Goal: Task Accomplishment & Management: Manage account settings

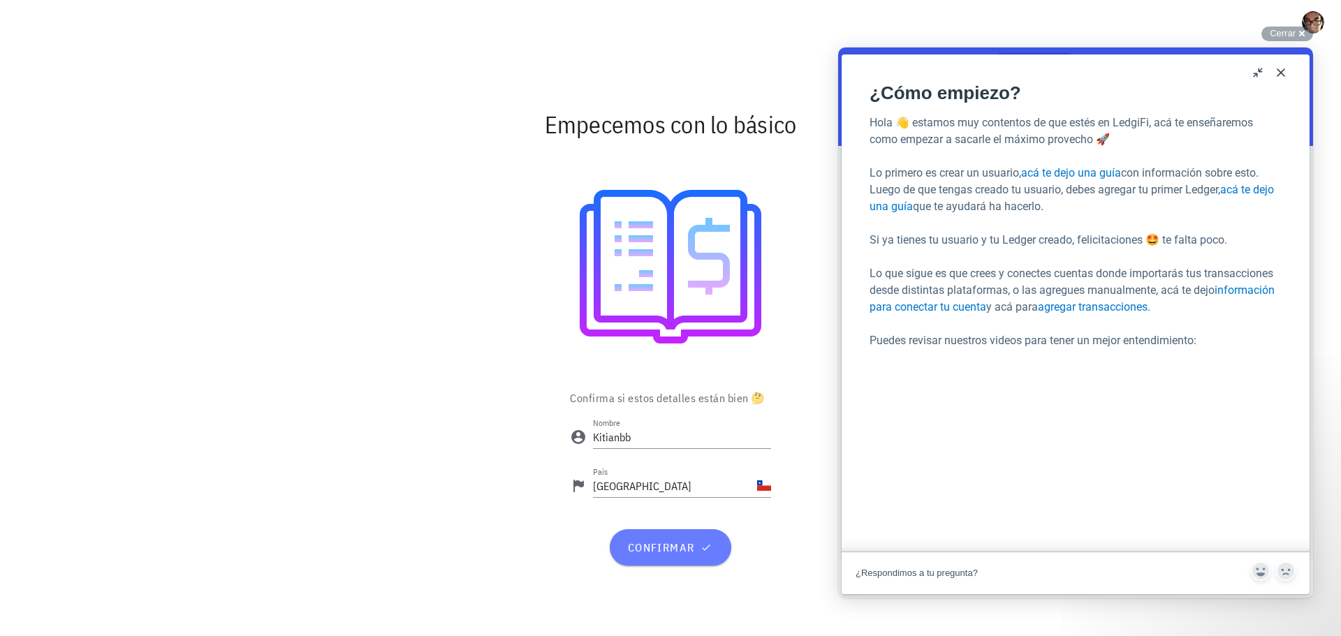
click at [679, 552] on span "confirmar" at bounding box center [669, 547] width 87 height 14
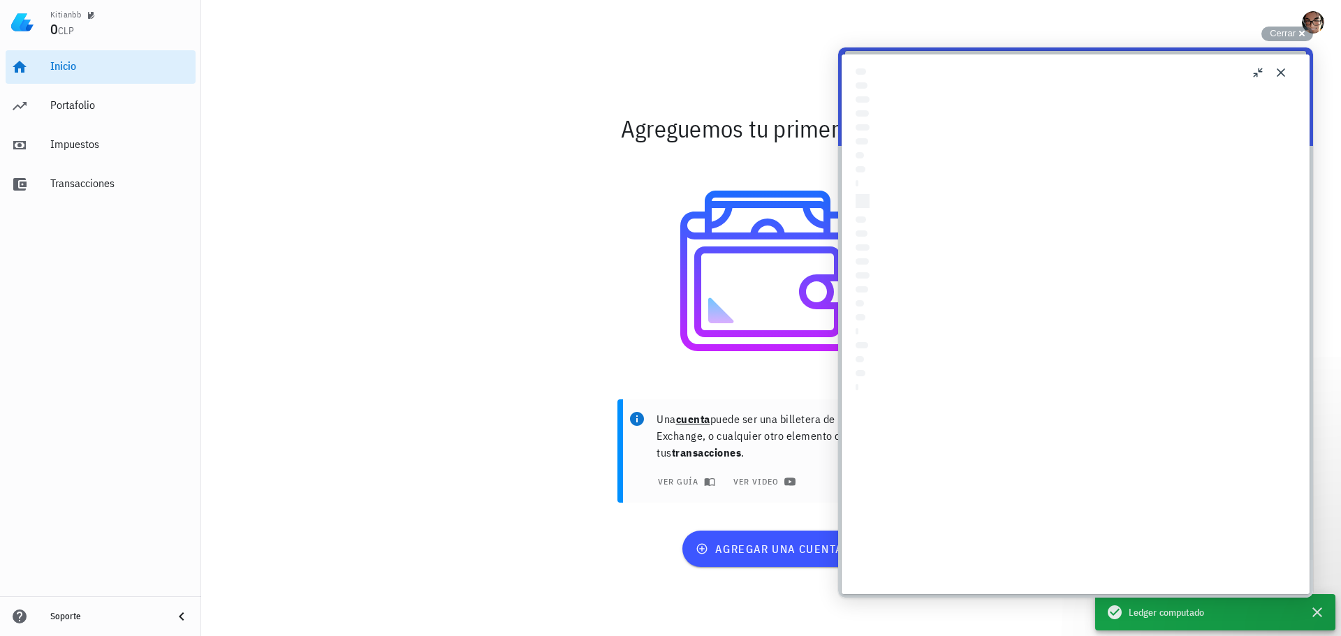
click at [1281, 66] on button "Close" at bounding box center [1280, 72] width 22 height 22
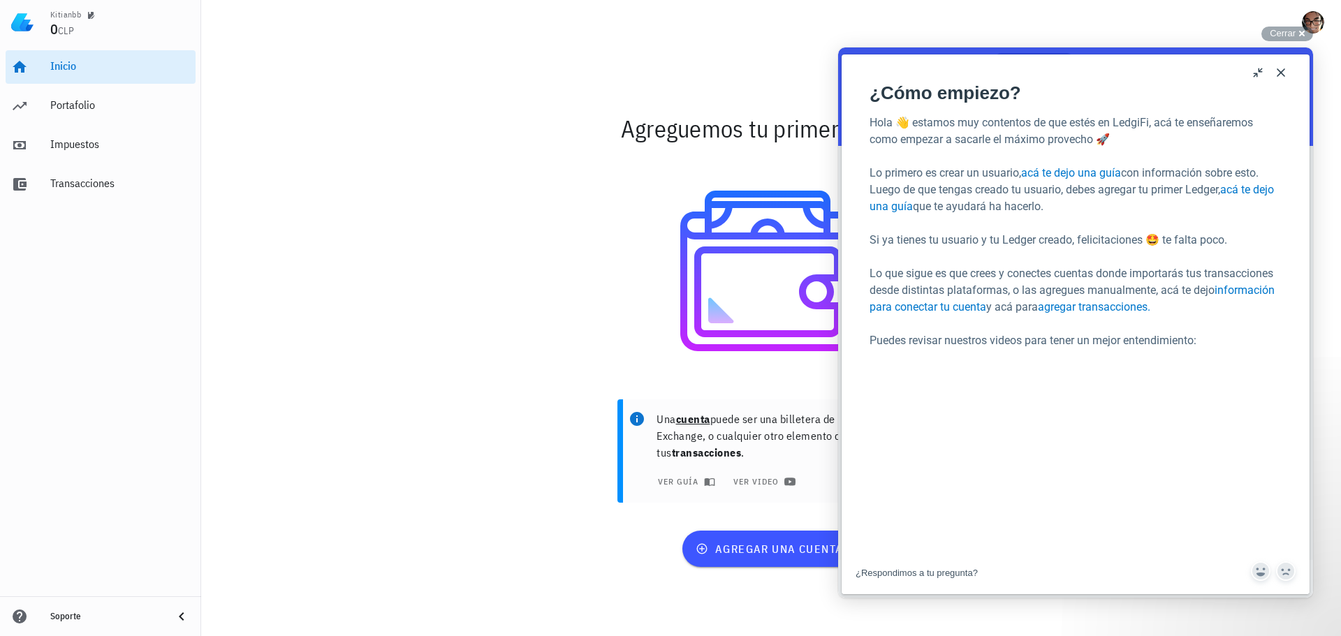
click at [1284, 75] on button "Close" at bounding box center [1280, 72] width 22 height 22
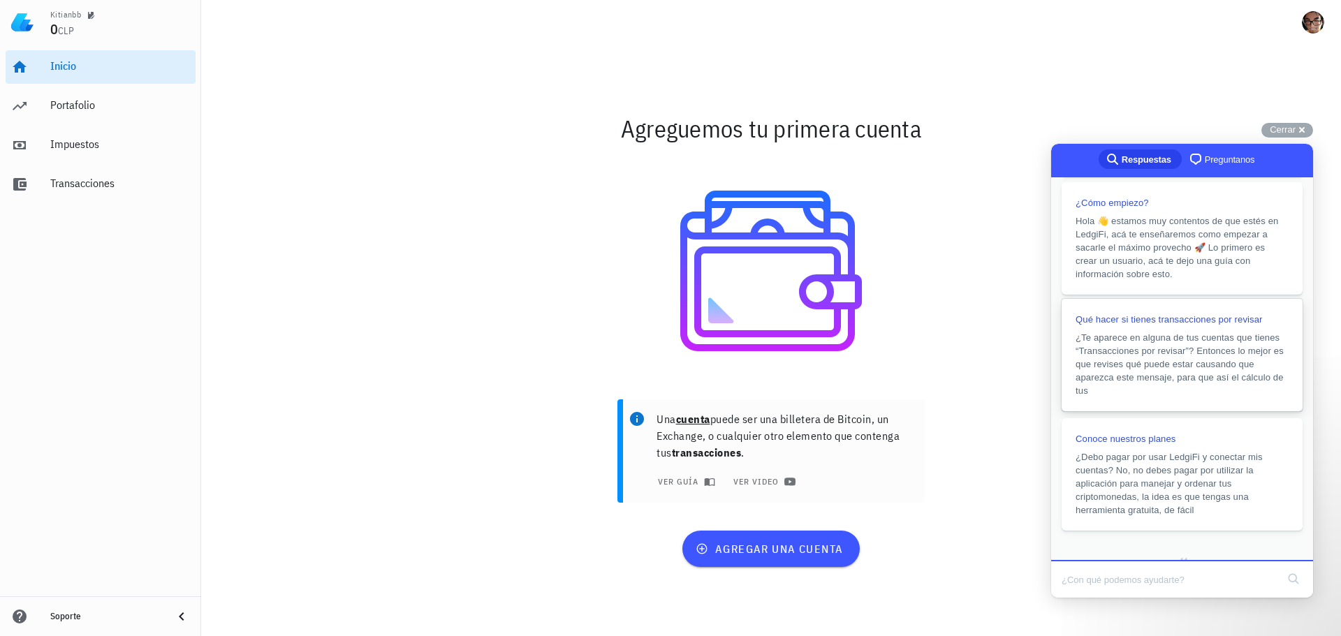
scroll to position [296, 0]
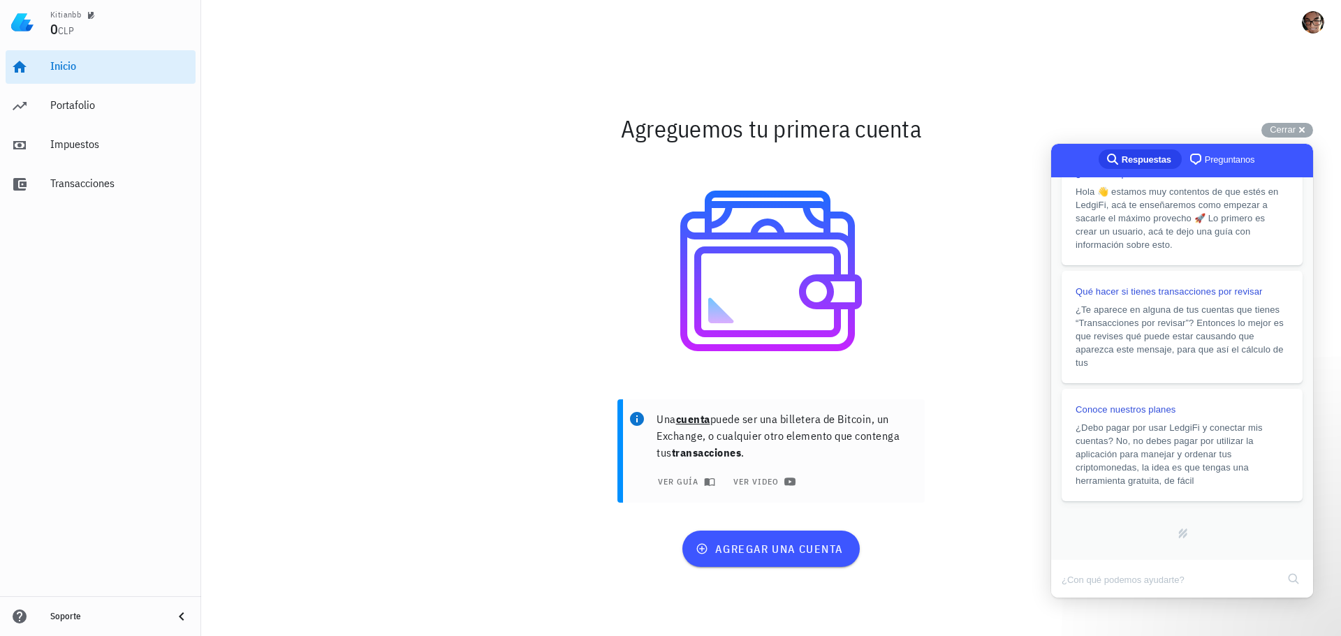
click at [972, 290] on div at bounding box center [771, 270] width 811 height 223
click at [779, 545] on span "agregar una cuenta" at bounding box center [770, 549] width 145 height 14
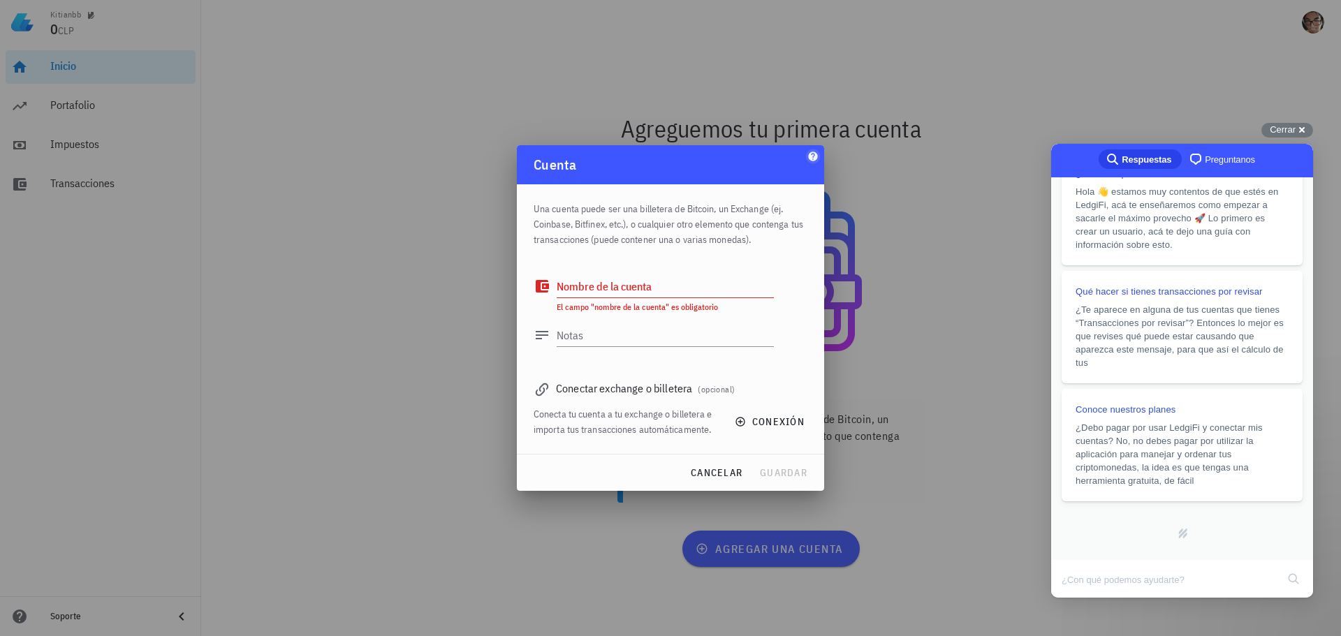
click at [808, 154] on icon "button" at bounding box center [812, 156] width 11 height 11
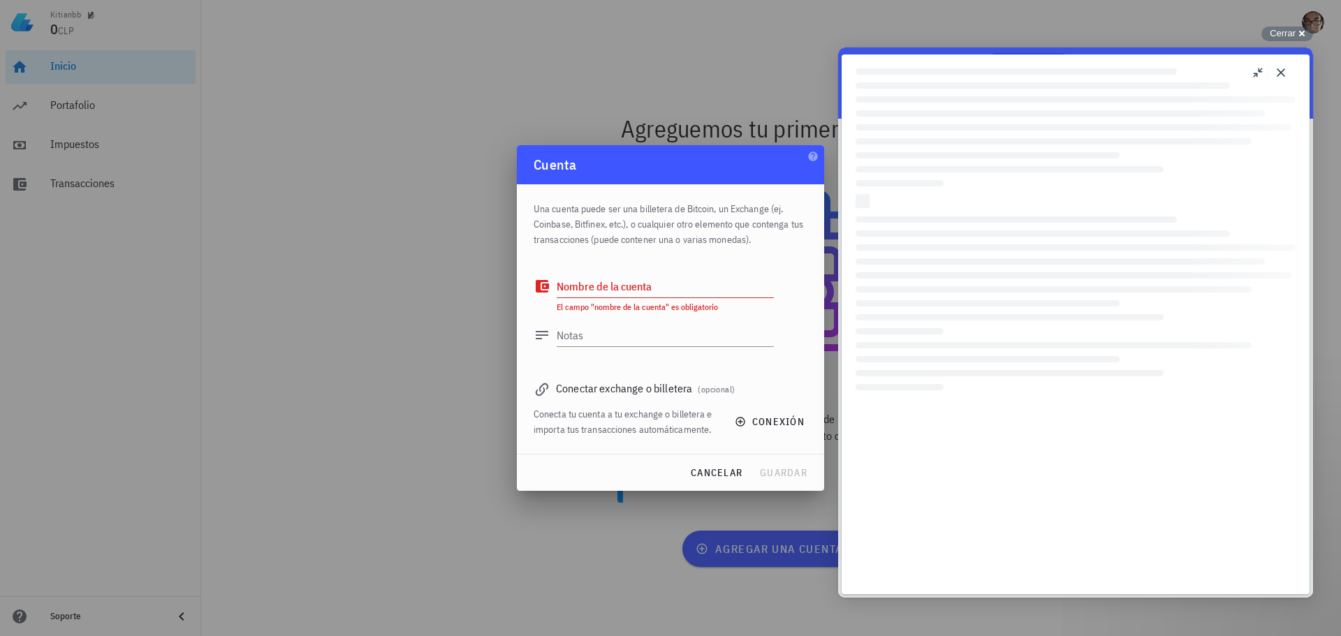
scroll to position [14, 0]
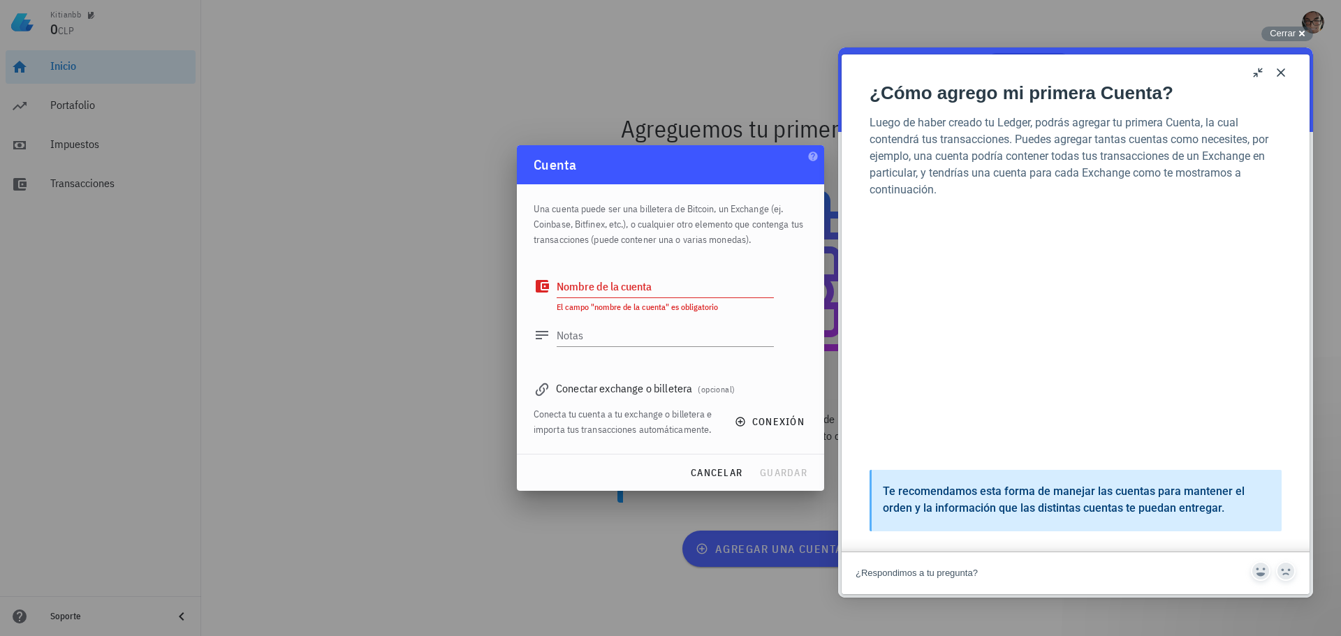
click at [583, 105] on div at bounding box center [670, 318] width 1341 height 636
click at [519, 91] on div at bounding box center [670, 318] width 1341 height 636
click at [763, 474] on div "cancelar guardar" at bounding box center [670, 473] width 307 height 36
click at [727, 472] on span "cancelar" at bounding box center [716, 472] width 52 height 13
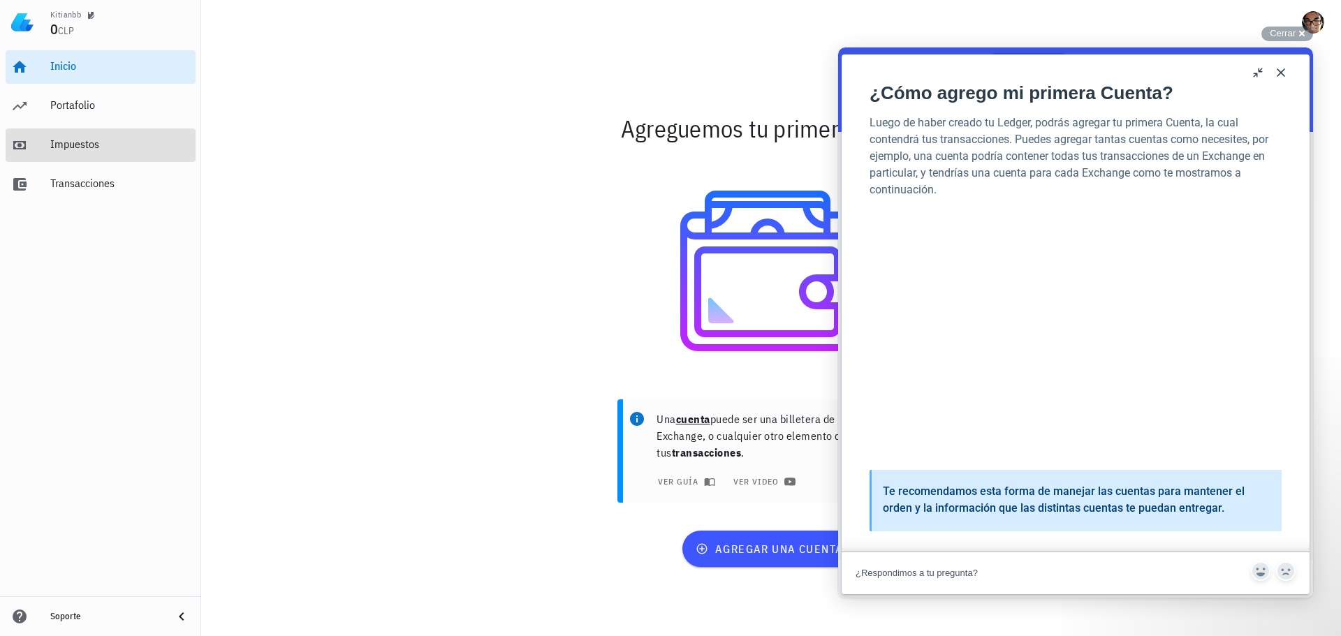
click at [56, 143] on div "Impuestos" at bounding box center [120, 144] width 140 height 13
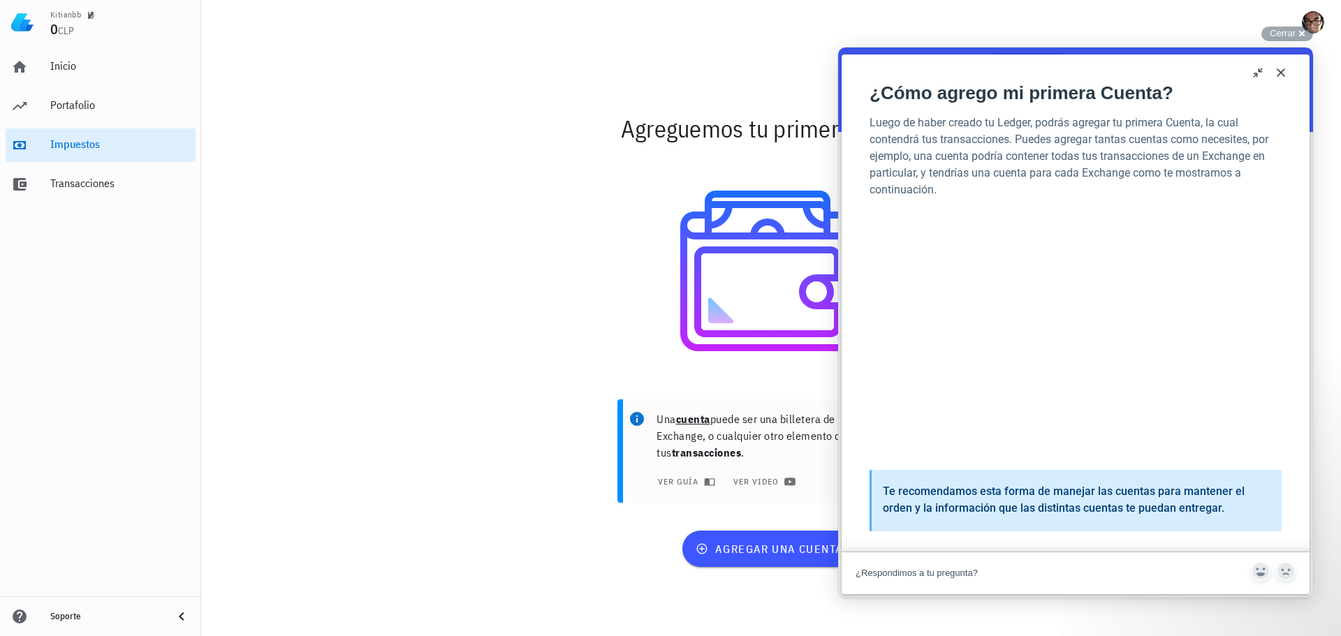
click at [1278, 75] on button "Close" at bounding box center [1280, 72] width 22 height 22
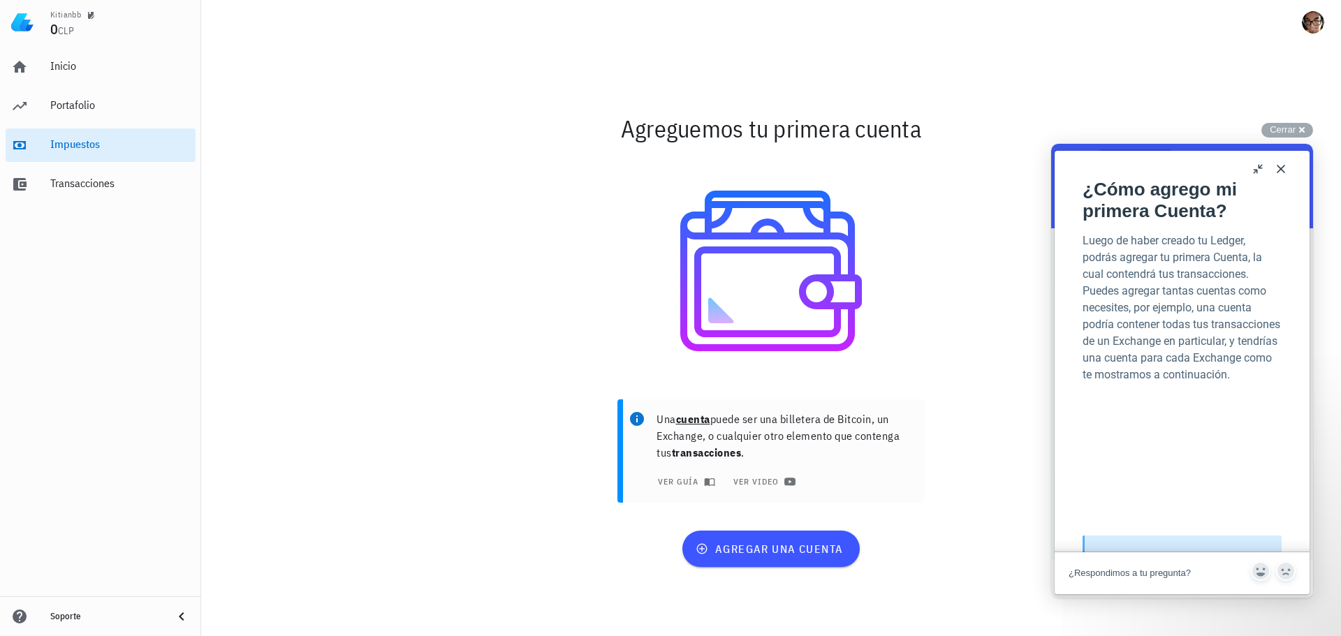
scroll to position [93, 0]
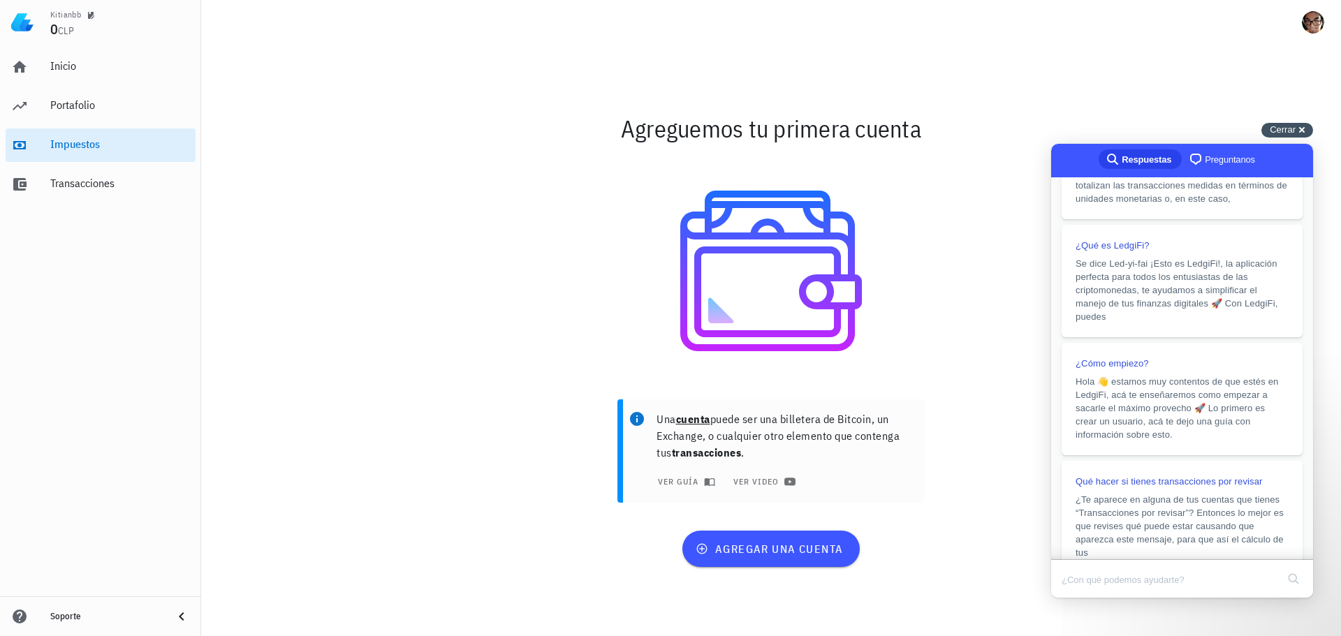
click at [1297, 123] on div "Cerrar cross-small" at bounding box center [1287, 130] width 52 height 15
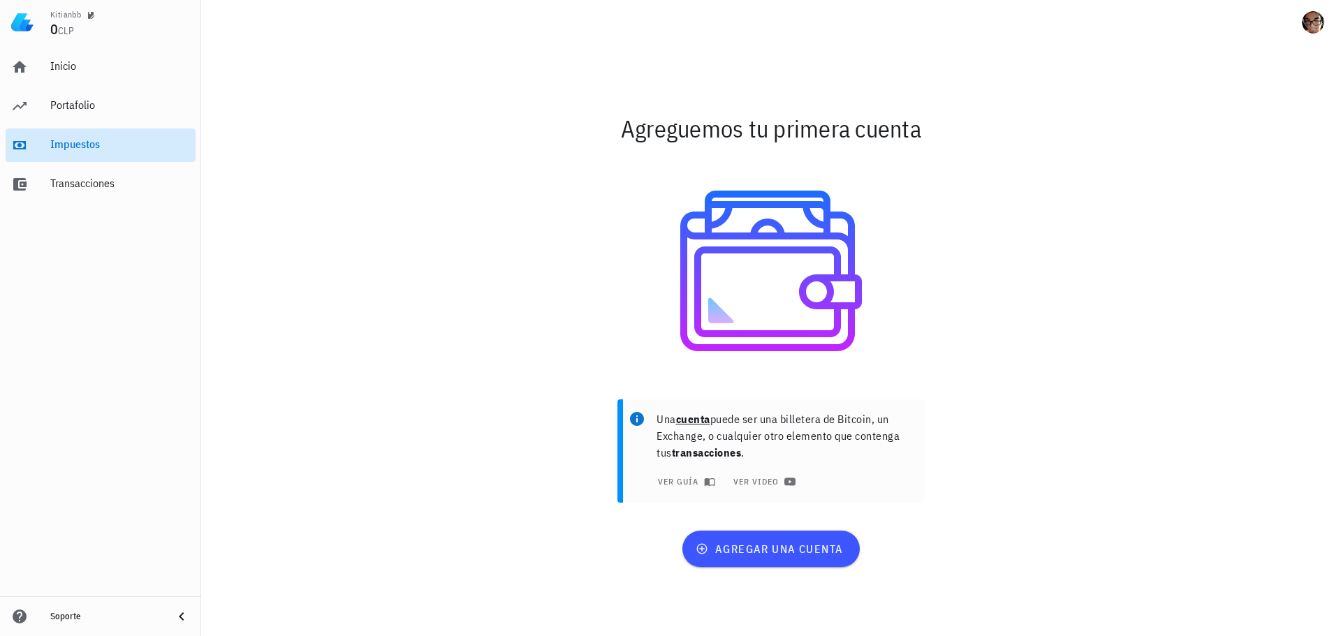
click at [125, 144] on div "Impuestos" at bounding box center [120, 144] width 140 height 13
click at [108, 103] on div "Portafolio" at bounding box center [120, 104] width 140 height 13
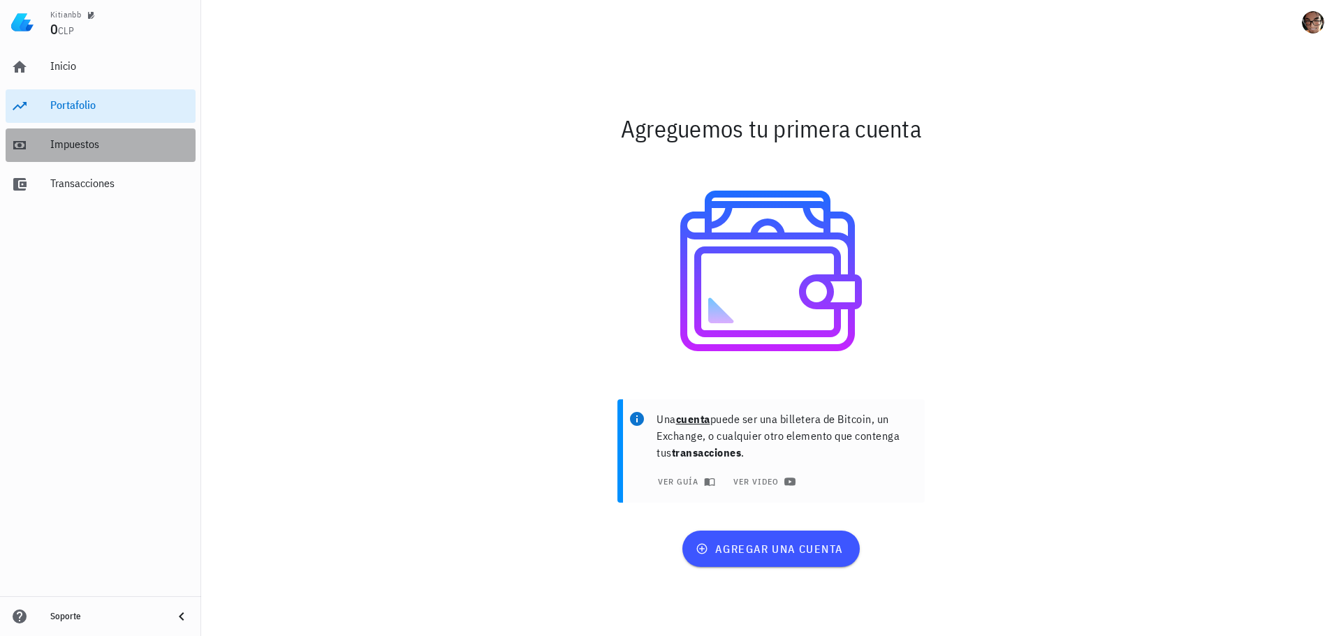
click at [103, 152] on div "Impuestos" at bounding box center [120, 144] width 140 height 31
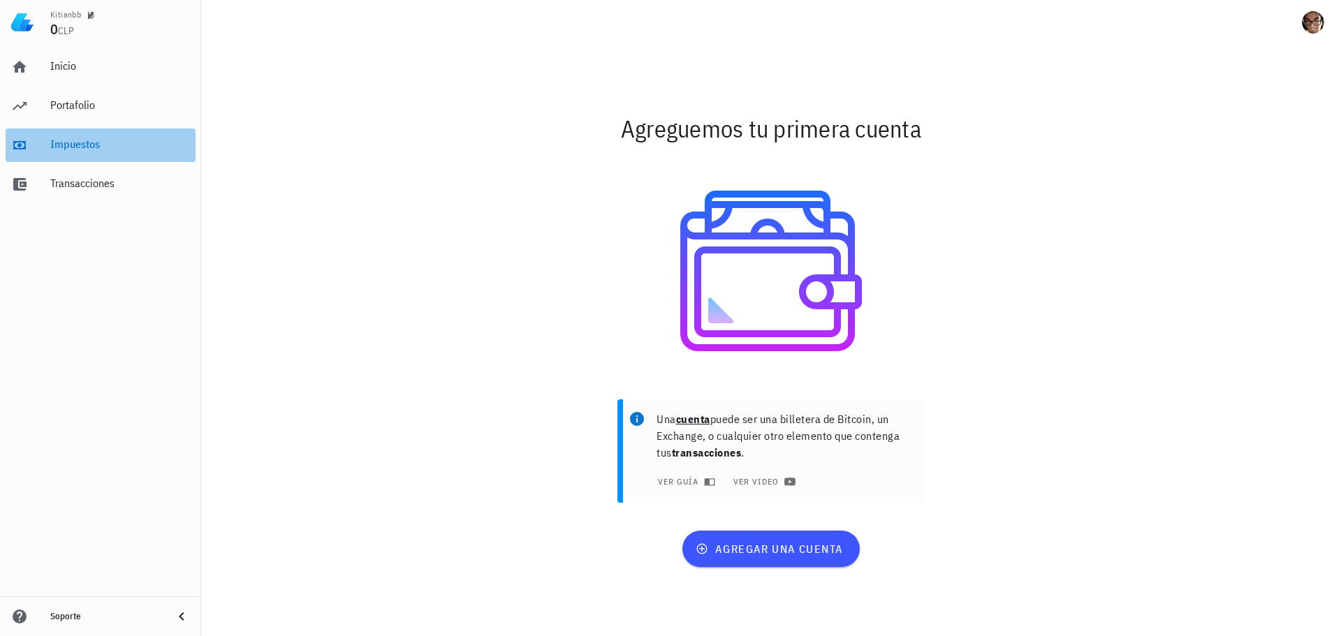
click at [52, 159] on div "Impuestos" at bounding box center [120, 144] width 140 height 31
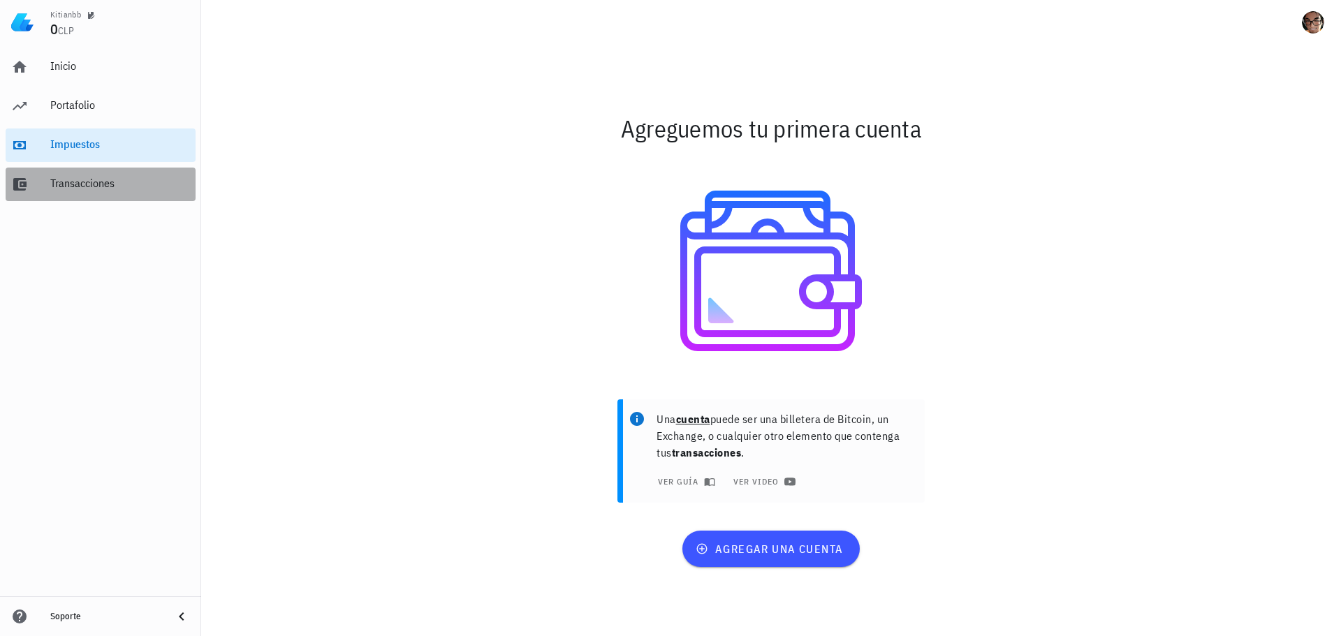
click at [68, 188] on div "Transacciones" at bounding box center [120, 183] width 140 height 13
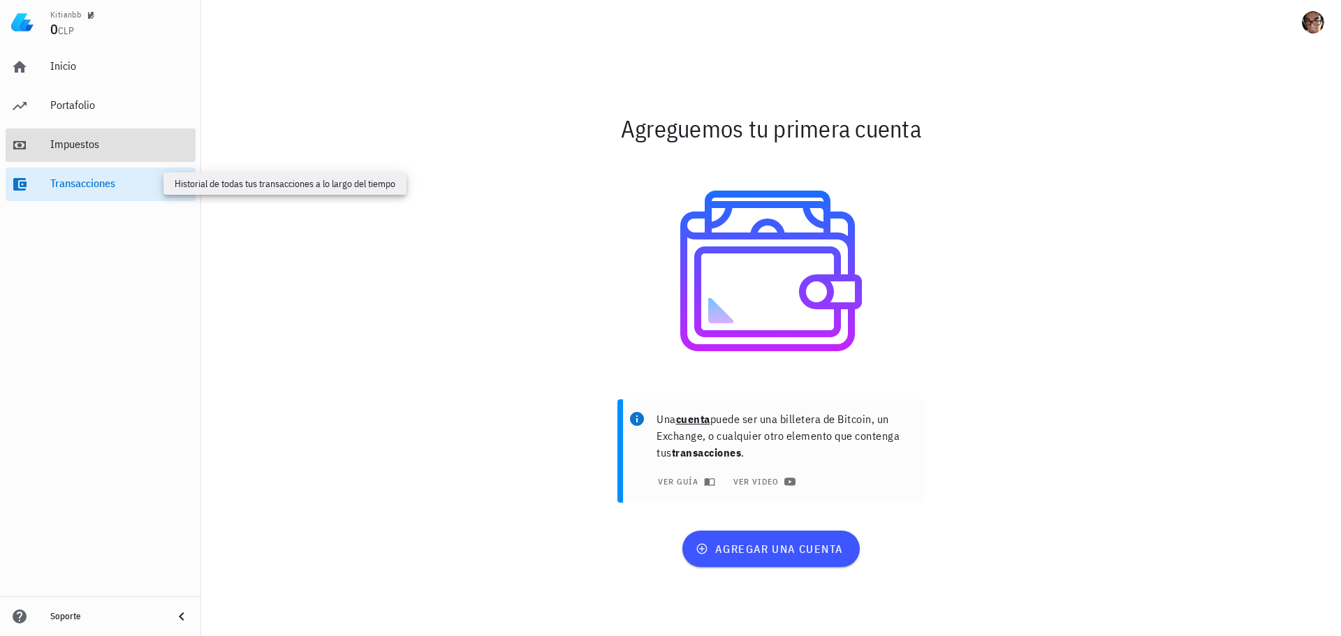
click at [78, 154] on div "Impuestos" at bounding box center [120, 144] width 140 height 31
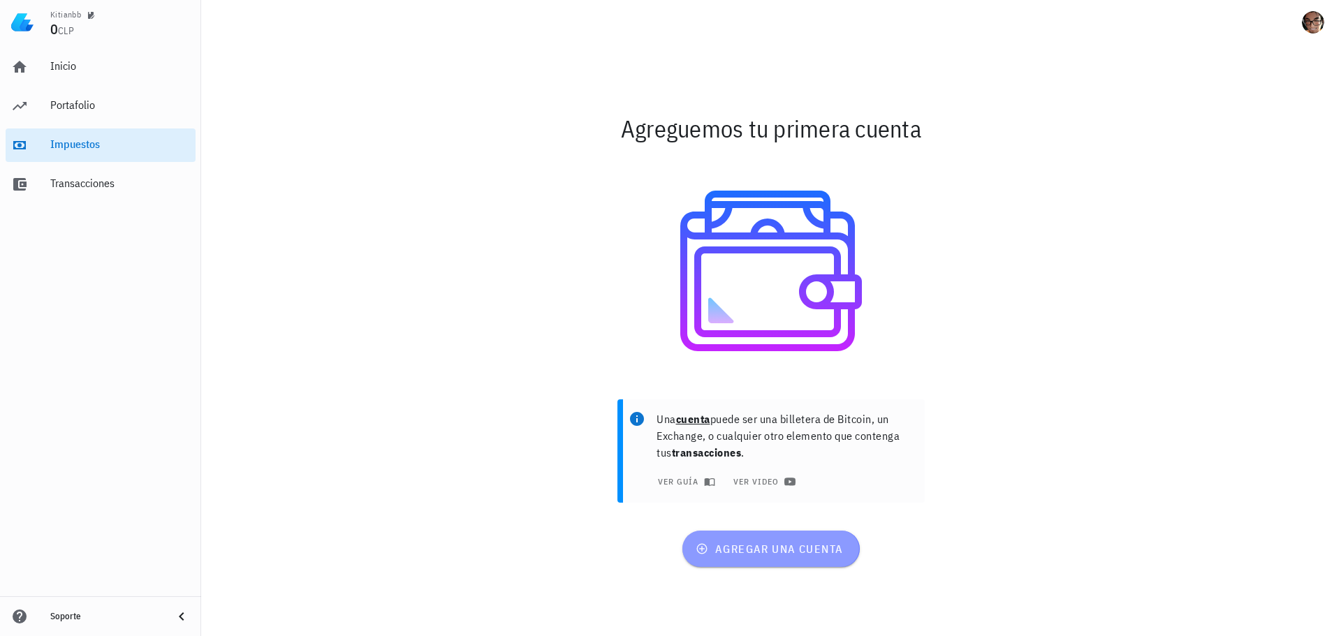
click at [744, 534] on button "agregar una cuenta" at bounding box center [770, 549] width 177 height 36
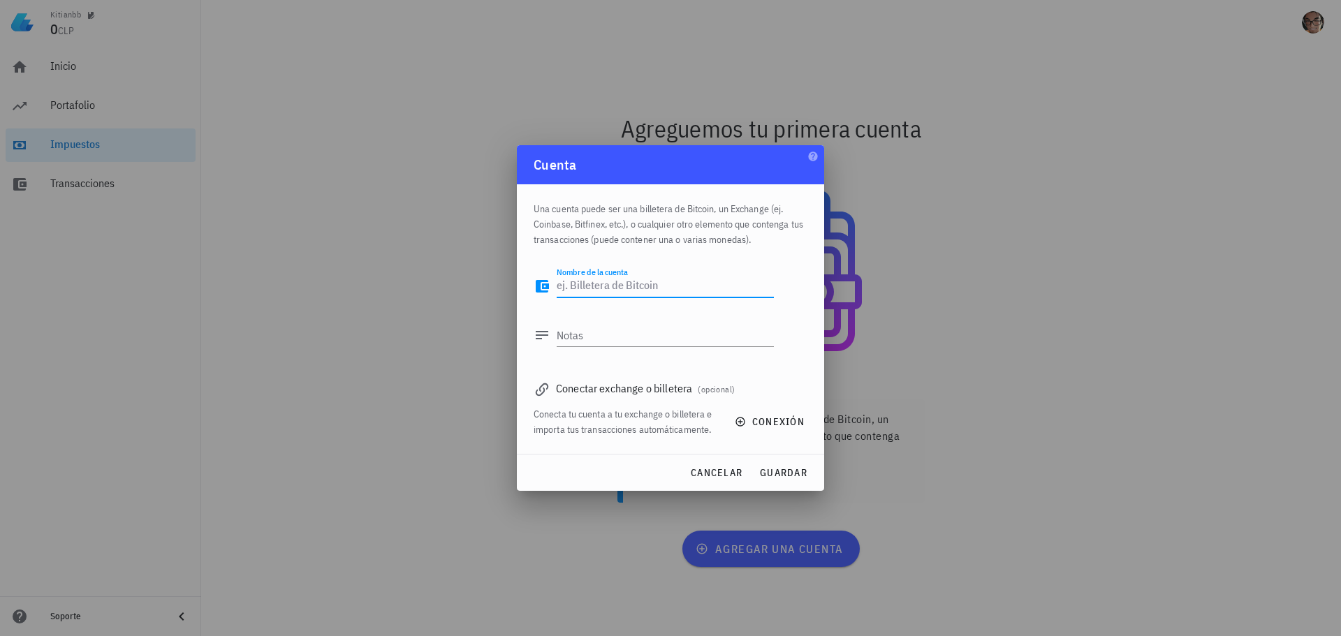
click at [675, 296] on textarea "Nombre de la cuenta" at bounding box center [664, 286] width 217 height 22
drag, startPoint x: 675, startPoint y: 296, endPoint x: 731, endPoint y: 255, distance: 69.4
click at [673, 294] on textarea "Nombre de la cuenta" at bounding box center [664, 286] width 217 height 22
click at [719, 474] on span "cancelar" at bounding box center [716, 472] width 52 height 13
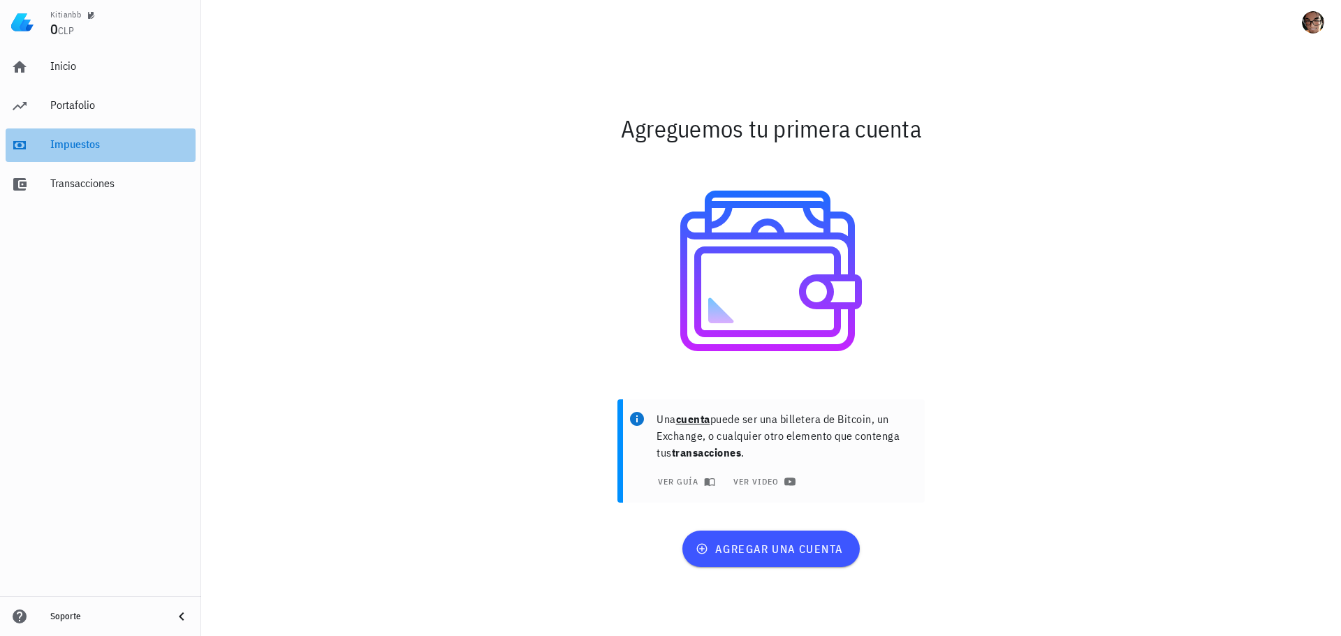
click at [136, 133] on div "Impuestos" at bounding box center [120, 144] width 140 height 31
